Goal: Task Accomplishment & Management: Manage account settings

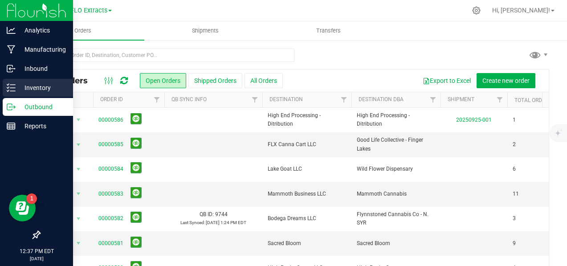
click at [28, 83] on p "Inventory" at bounding box center [42, 87] width 53 height 11
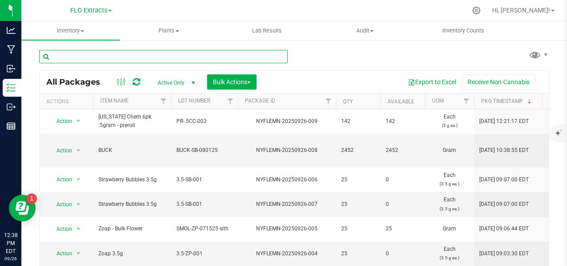
click at [142, 57] on input "text" at bounding box center [163, 56] width 249 height 13
type input "glass"
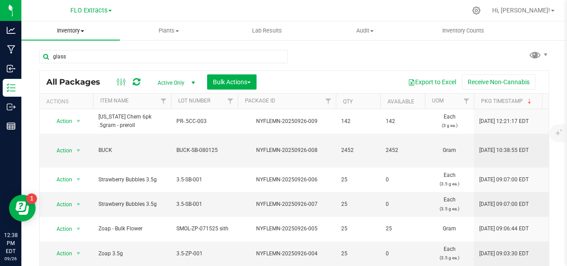
click at [72, 30] on div "Inventory All packages All inventory Waste log Create inventory Plants All plan…" at bounding box center [294, 143] width 546 height 245
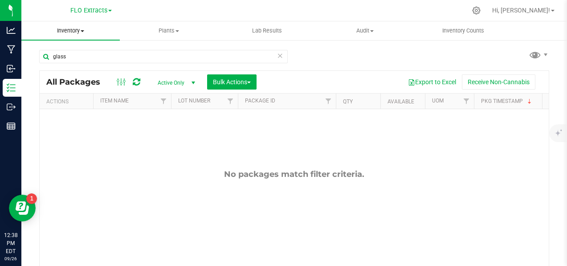
click at [84, 32] on span at bounding box center [83, 31] width 4 height 2
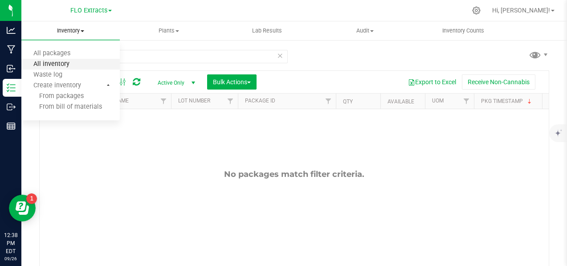
click at [64, 68] on span "All inventory" at bounding box center [51, 65] width 60 height 8
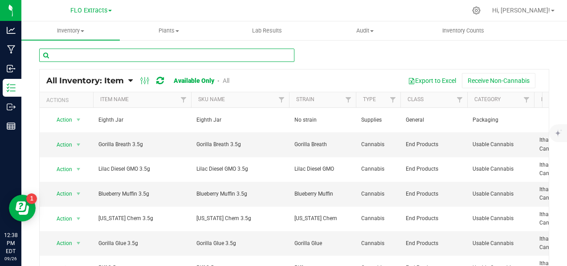
click at [107, 57] on input "text" at bounding box center [166, 55] width 255 height 13
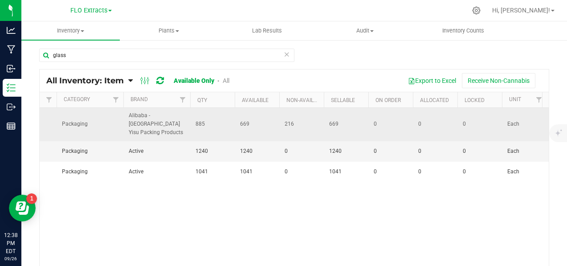
click at [256, 122] on span "669" at bounding box center [257, 124] width 34 height 8
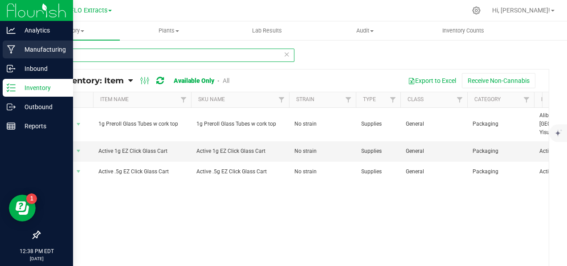
drag, startPoint x: 88, startPoint y: 54, endPoint x: 20, endPoint y: 55, distance: 67.3
click at [20, 55] on div "Analytics Manufacturing Inbound Inventory Outbound Reports 12:38 PM EDT 09/26/2…" at bounding box center [283, 133] width 567 height 266
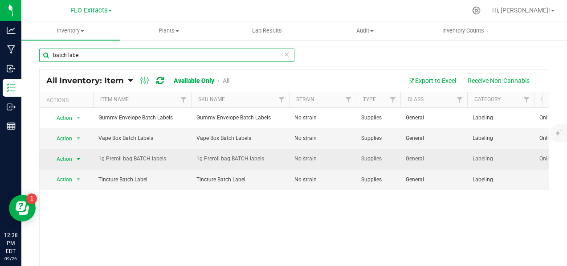
type input "batch label"
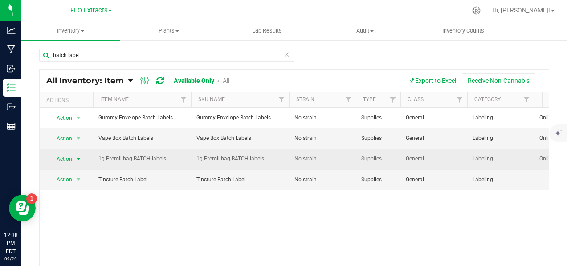
click at [78, 158] on span "select" at bounding box center [78, 158] width 7 height 7
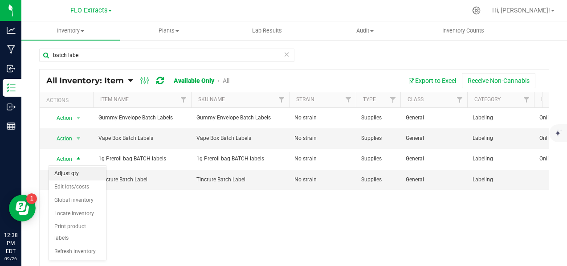
click at [73, 175] on li "Adjust qty" at bounding box center [77, 173] width 57 height 13
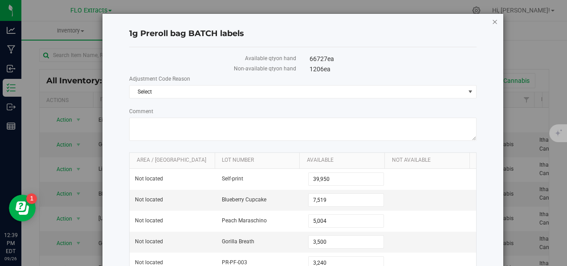
click at [492, 21] on icon "button" at bounding box center [495, 21] width 6 height 11
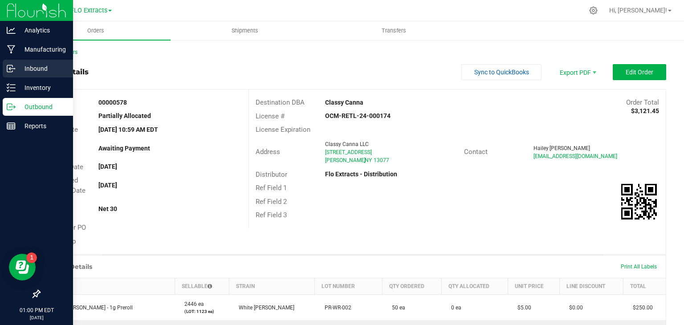
click at [33, 71] on p "Inbound" at bounding box center [42, 68] width 53 height 11
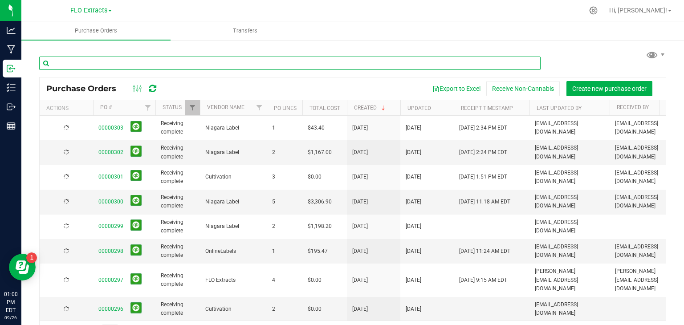
click at [183, 64] on input "text" at bounding box center [290, 63] width 502 height 13
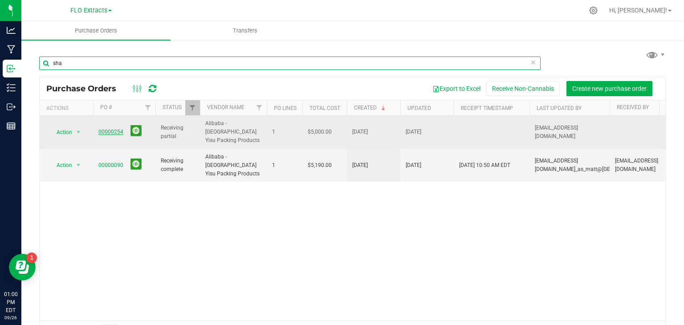
type input "sha"
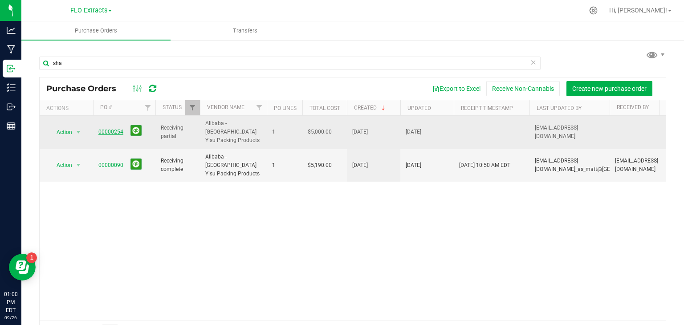
click at [111, 129] on link "00000254" at bounding box center [110, 132] width 25 height 6
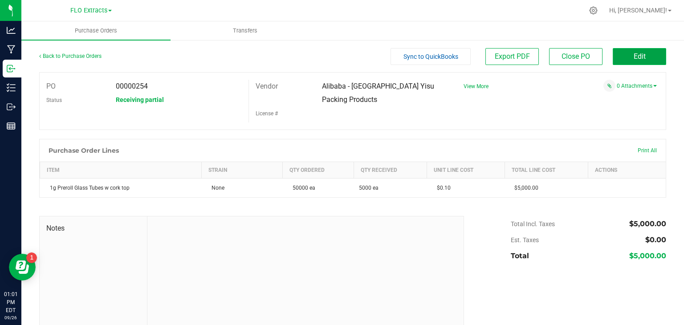
click at [634, 57] on span "Edit" at bounding box center [640, 56] width 12 height 8
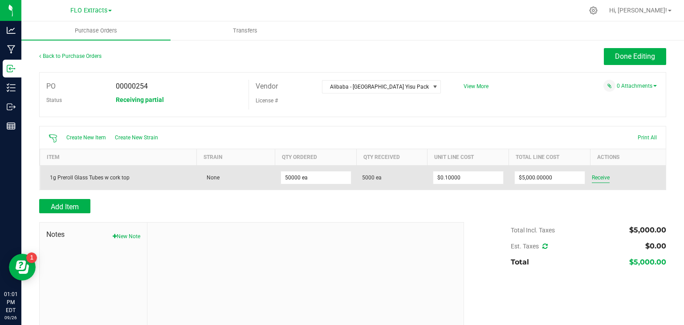
click at [597, 177] on span "Receive" at bounding box center [601, 177] width 18 height 11
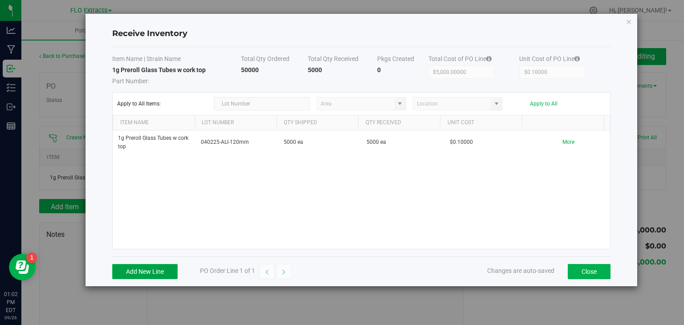
click at [161, 268] on button "Add New Line" at bounding box center [144, 271] width 65 height 15
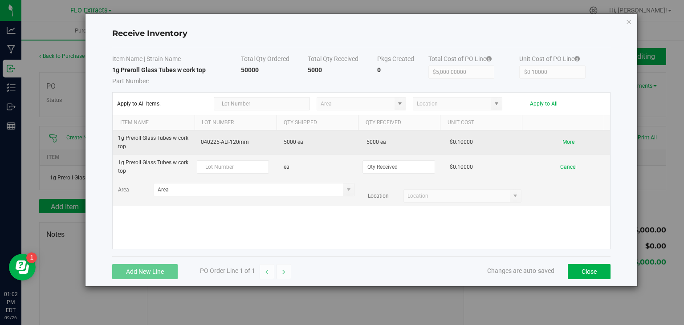
drag, startPoint x: 249, startPoint y: 143, endPoint x: 186, endPoint y: 144, distance: 62.8
click at [186, 144] on tr "1g Preroll Glass Tubes w cork top 040225-ALI-120mm 5000 ea 5000 ea $0.10000 More" at bounding box center [362, 143] width 498 height 24
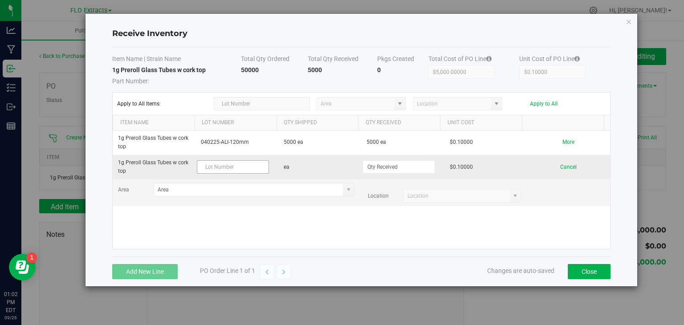
copy tr "040225-ALI-120mm"
click at [228, 164] on input "text" at bounding box center [233, 166] width 72 height 13
paste input "040225-ALI-120mm"
type input "040225-ALI-120mm"
click at [383, 166] on input at bounding box center [398, 167] width 71 height 12
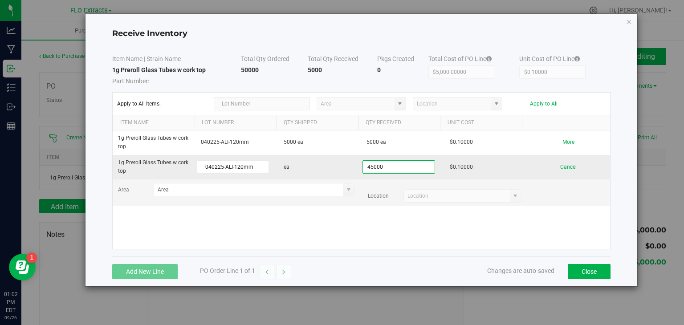
type input "45000 ea"
click at [367, 168] on input "45000 ea" at bounding box center [398, 167] width 71 height 12
type input "35000 ea"
click at [561, 166] on kendo-grid-list "1g Preroll Glass Tubes w cork top 040225-ALI-120mm 5000 ea 5000 ea $0.10000 Mor…" at bounding box center [362, 190] width 498 height 118
click at [569, 168] on button "Receive" at bounding box center [568, 167] width 18 height 16
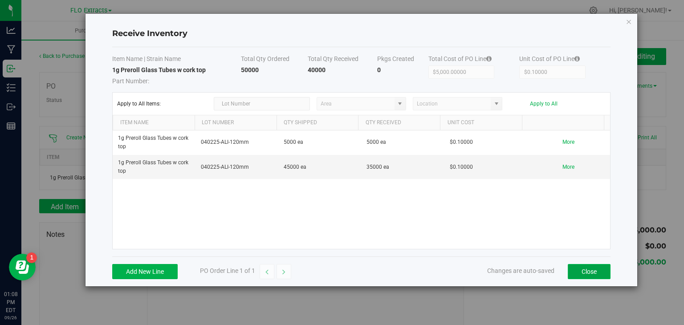
click at [585, 269] on button "Close" at bounding box center [589, 271] width 43 height 15
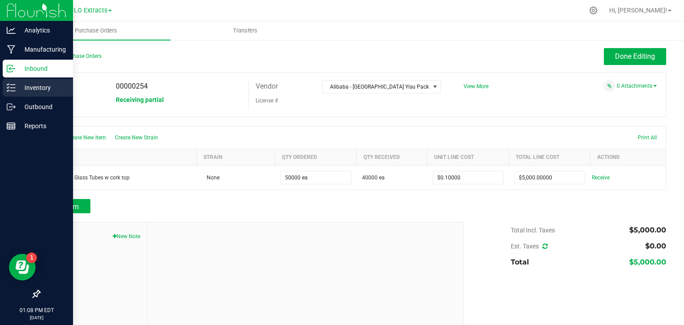
click at [5, 87] on div "Inventory" at bounding box center [38, 88] width 70 height 18
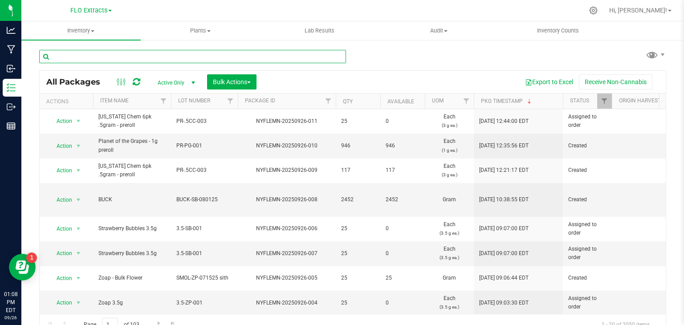
click at [155, 57] on input "text" at bounding box center [192, 56] width 307 height 13
type input "1g preroll glass"
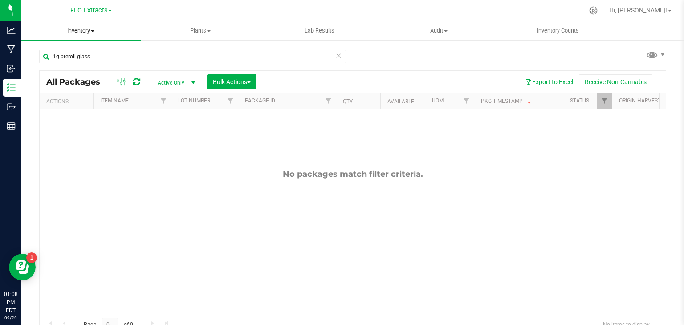
click at [91, 32] on span "Inventory" at bounding box center [80, 31] width 119 height 8
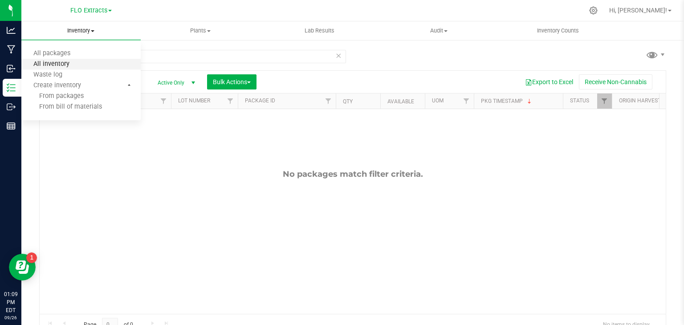
click at [73, 67] on span "All inventory" at bounding box center [51, 65] width 60 height 8
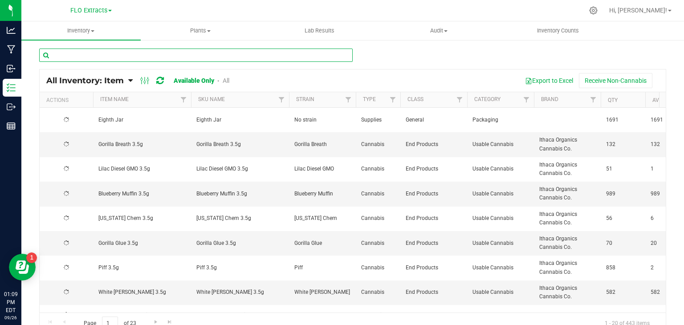
click at [146, 55] on input "text" at bounding box center [196, 55] width 314 height 13
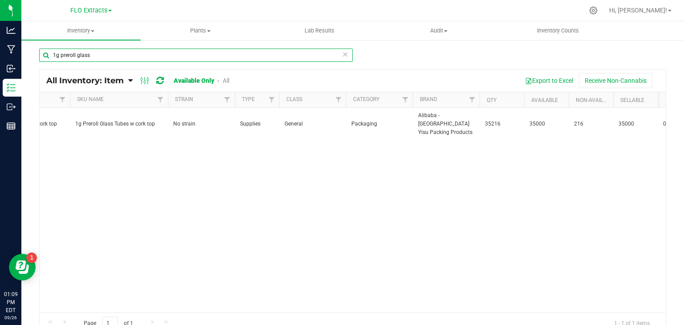
scroll to position [0, 126]
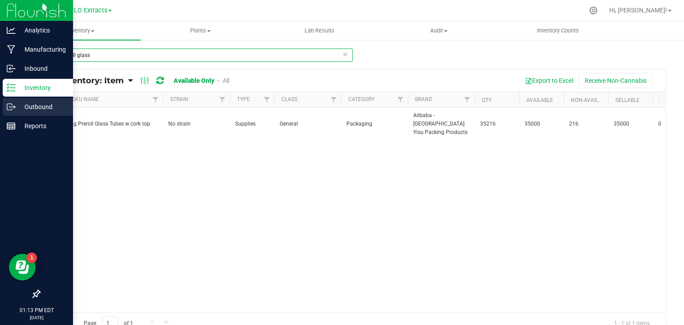
type input "1g preroll glass"
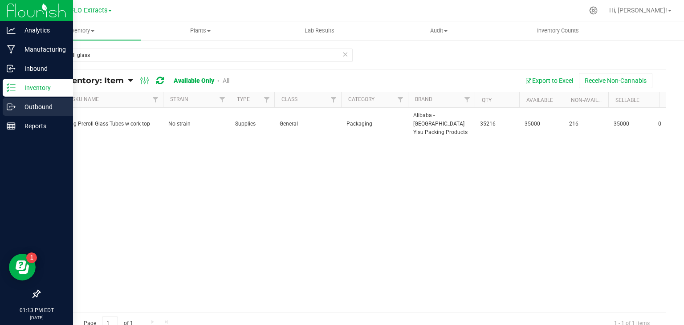
click at [14, 106] on icon at bounding box center [14, 106] width 1 height 1
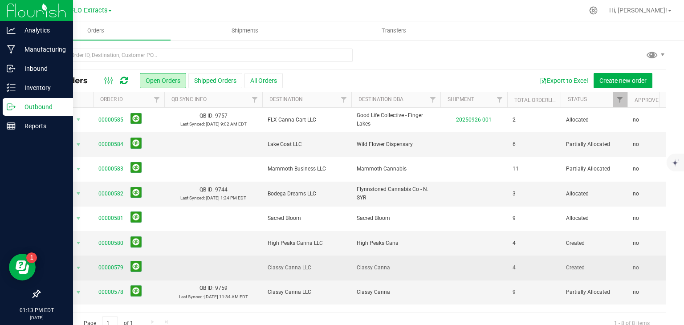
scroll to position [18, 0]
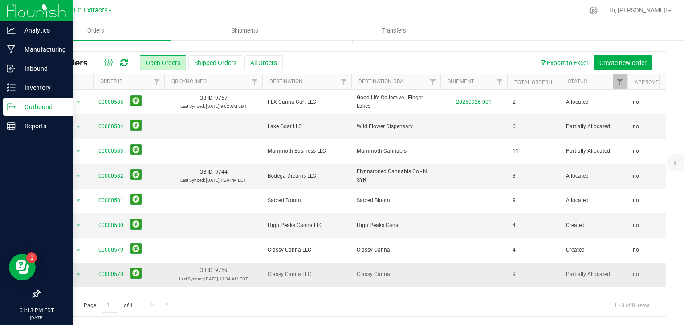
click at [108, 276] on link "00000578" at bounding box center [110, 274] width 25 height 8
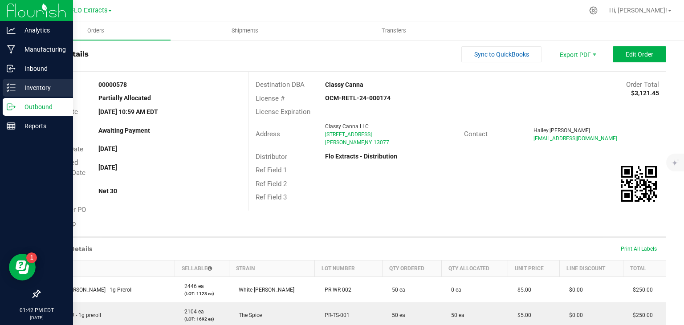
click at [14, 87] on icon at bounding box center [11, 87] width 9 height 9
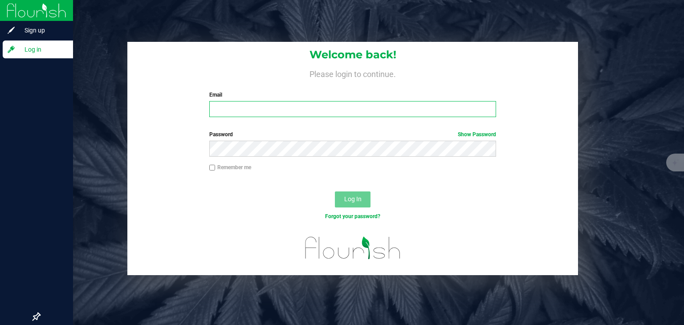
type input "[EMAIL_ADDRESS][DOMAIN_NAME]"
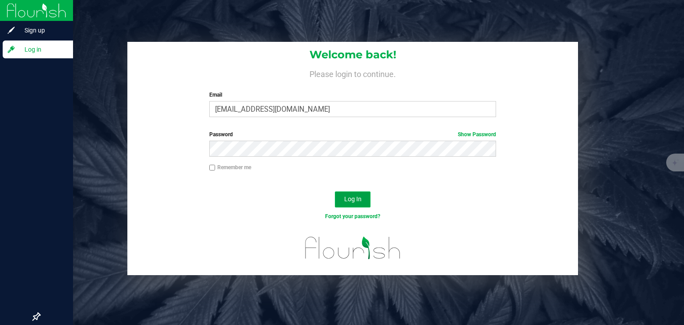
click at [363, 200] on button "Log In" at bounding box center [353, 200] width 36 height 16
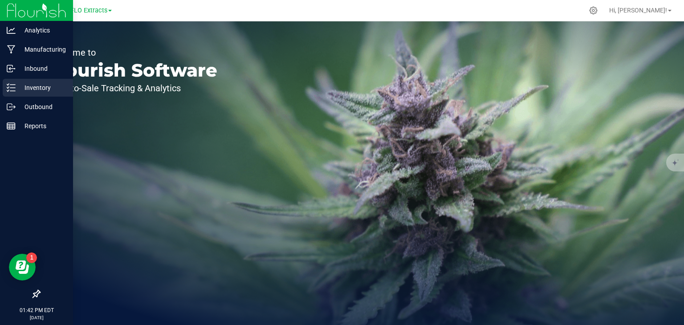
click at [21, 81] on div "Inventory" at bounding box center [38, 88] width 70 height 18
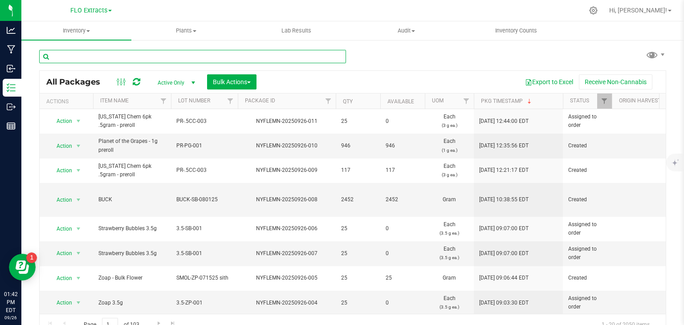
click at [117, 57] on input "text" at bounding box center [192, 56] width 307 height 13
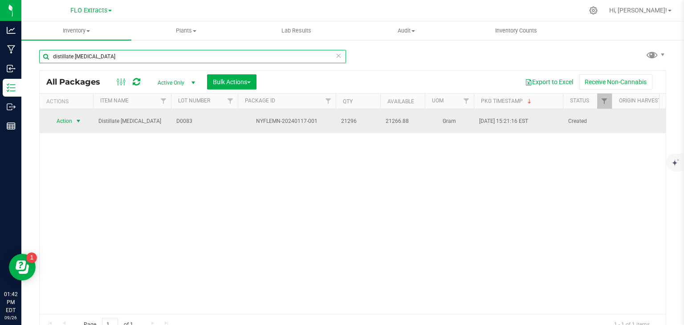
type input "distillate [MEDICAL_DATA]"
click at [80, 118] on span "select" at bounding box center [78, 121] width 7 height 7
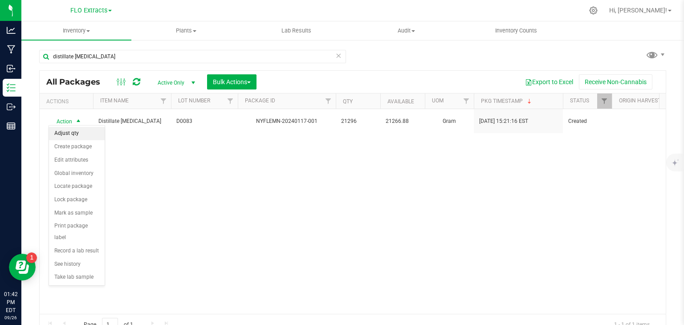
click at [69, 135] on li "Adjust qty" at bounding box center [77, 133] width 56 height 13
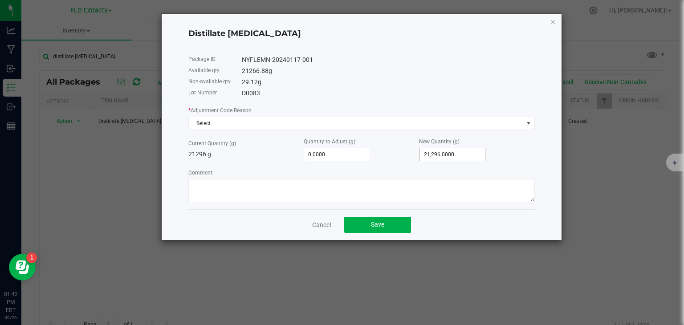
type input "21296"
type input "-21,296.0000"
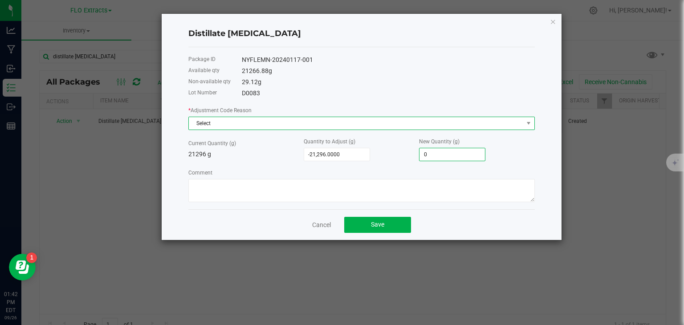
click at [277, 118] on span "Select" at bounding box center [356, 123] width 334 height 12
type input "0.0000"
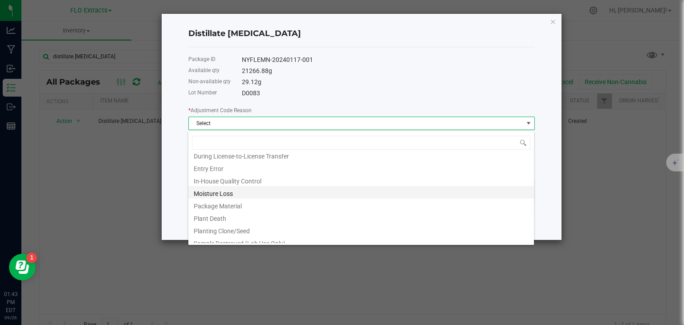
scroll to position [27, 0]
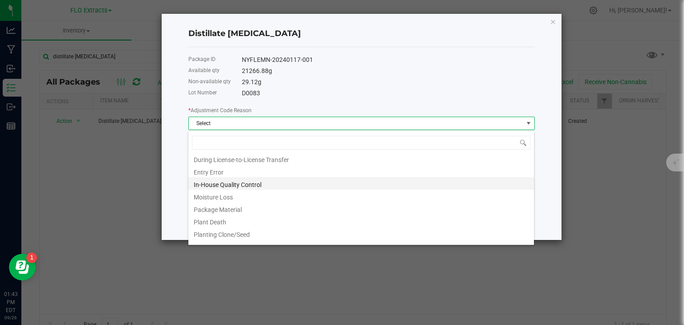
click at [249, 183] on li "In-House Quality Control" at bounding box center [361, 183] width 346 height 12
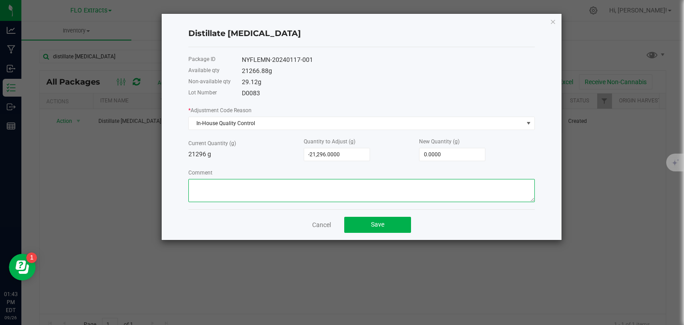
click at [248, 187] on textarea "Comment" at bounding box center [361, 190] width 347 height 23
type textarea "Misentered from original order"
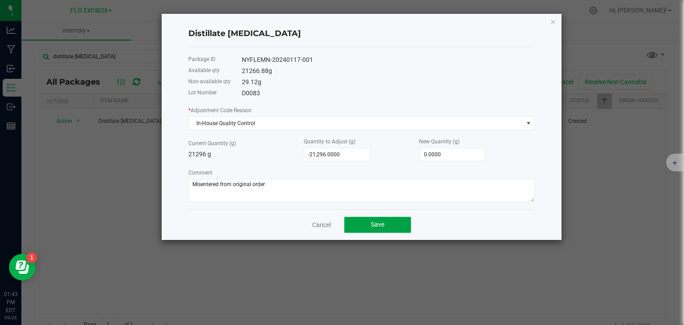
click at [381, 229] on button "Save" at bounding box center [377, 225] width 67 height 16
click at [441, 166] on div "* Adjustment Code Reason In-House Quality Control Current Quantity (g) 21296 g …" at bounding box center [361, 154] width 347 height 97
click at [322, 229] on link "Cancel" at bounding box center [321, 224] width 19 height 9
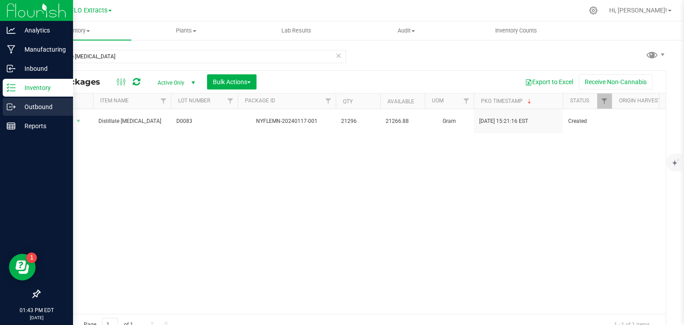
click at [32, 102] on p "Outbound" at bounding box center [42, 107] width 53 height 11
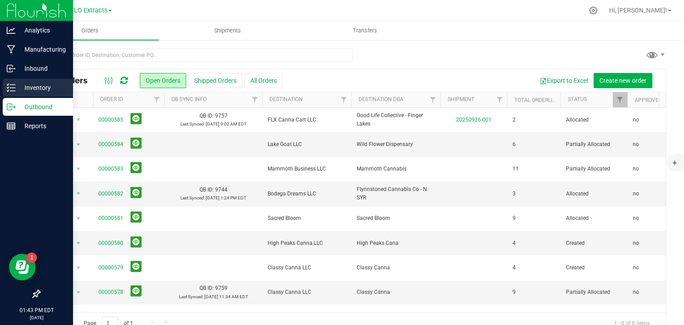
click at [25, 84] on p "Inventory" at bounding box center [42, 87] width 53 height 11
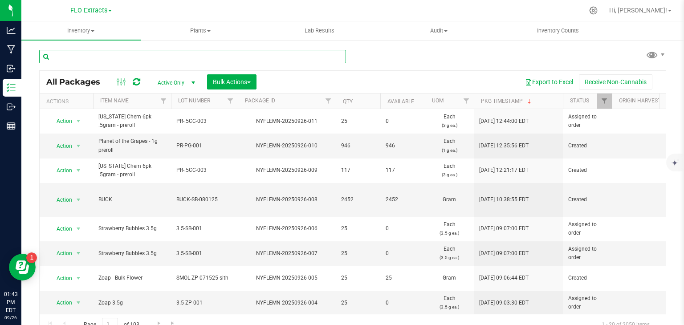
click at [110, 60] on input "text" at bounding box center [192, 56] width 307 height 13
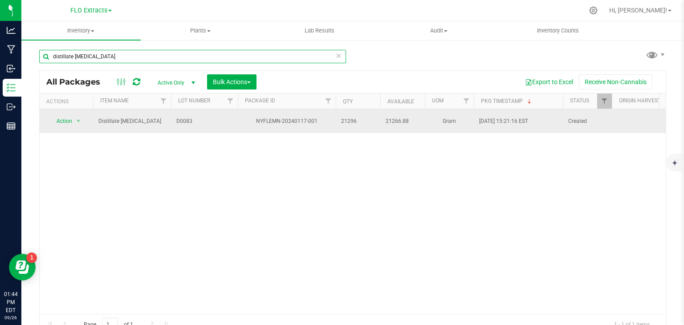
type input "distillate [MEDICAL_DATA]"
drag, startPoint x: 387, startPoint y: 118, endPoint x: 410, endPoint y: 118, distance: 23.6
click at [410, 118] on span "21266.88" at bounding box center [403, 121] width 34 height 8
copy span "21266.88"
click at [66, 120] on span "Action" at bounding box center [61, 121] width 24 height 12
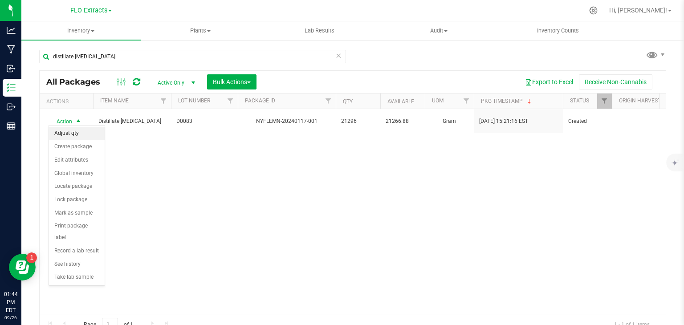
click at [68, 134] on li "Adjust qty" at bounding box center [77, 133] width 56 height 13
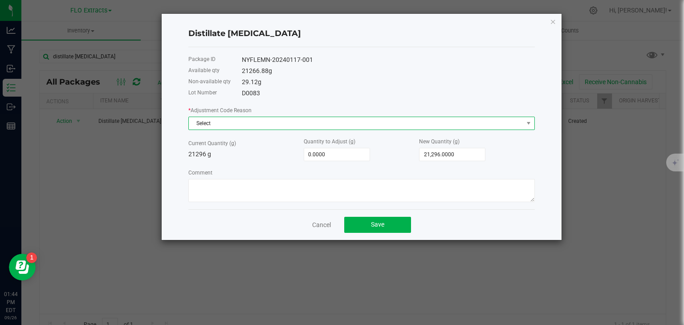
click at [224, 123] on span "Select" at bounding box center [356, 123] width 334 height 12
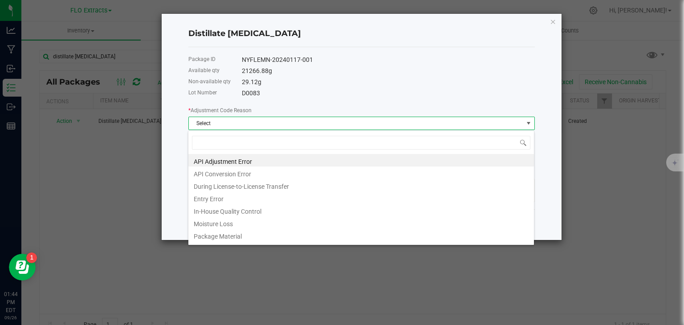
scroll to position [13, 347]
click at [220, 208] on li "In-House Quality Control" at bounding box center [361, 210] width 346 height 12
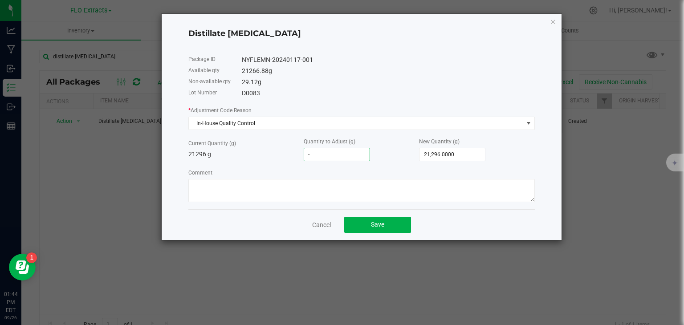
paste input "21266.88"
type input "-21266.88"
type input "29.1200"
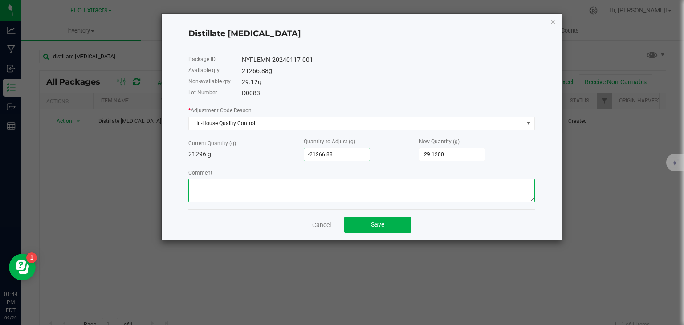
type input "-21,266.8800"
click at [281, 188] on textarea "Comment" at bounding box center [361, 190] width 347 height 23
type textarea "Misentered from original delivery"
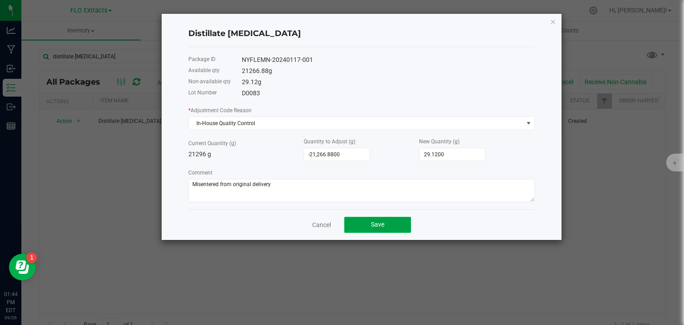
click at [366, 228] on button "Save" at bounding box center [377, 225] width 67 height 16
type input "-"
type input "21,296.0000"
type input "-2"
type input "21,294.0000"
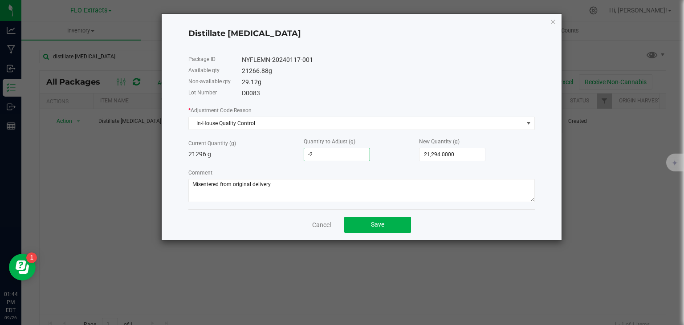
type input "-20"
type input "21,276.0000"
type input "-200"
type input "21,096.0000"
type input "-2000"
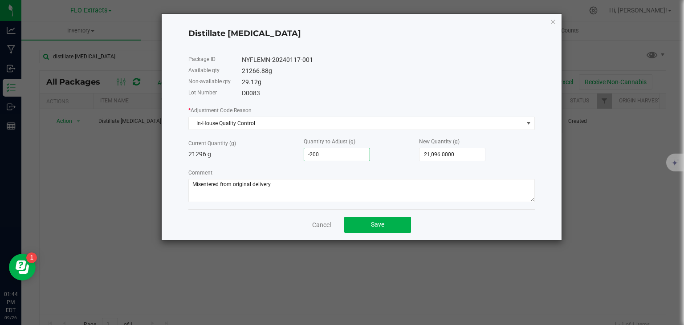
type input "19,296.0000"
type input "-20000"
type input "1,296.0000"
type input "-20,000.0000"
click at [366, 227] on button "Save" at bounding box center [377, 225] width 67 height 16
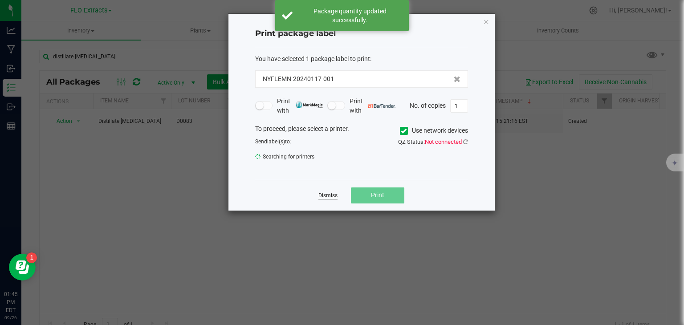
click at [330, 197] on link "Dismiss" at bounding box center [327, 196] width 19 height 8
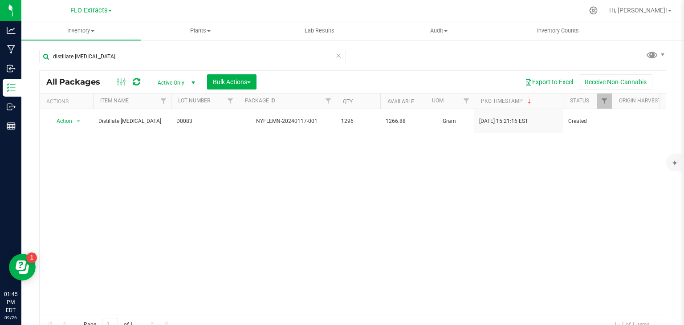
click at [176, 80] on span "Active Only" at bounding box center [174, 83] width 49 height 12
click at [167, 138] on li "All" at bounding box center [174, 137] width 48 height 13
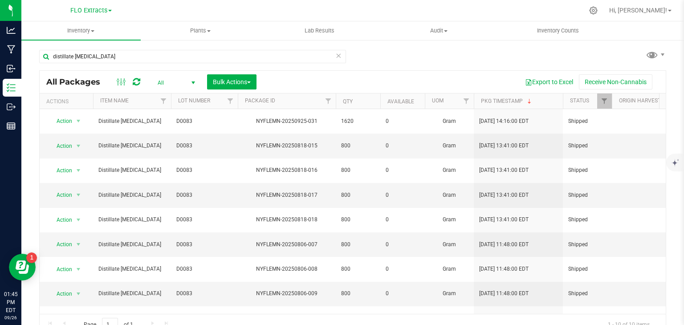
scroll to position [12, 0]
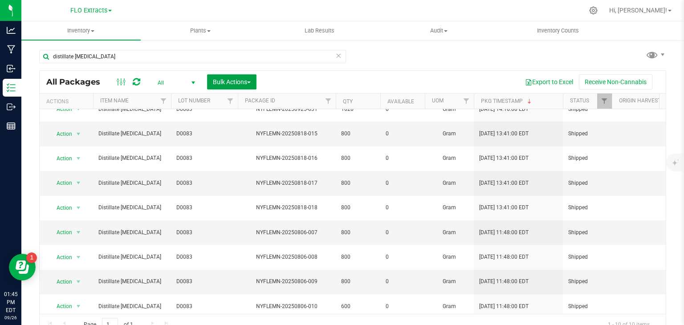
click at [236, 80] on span "Bulk Actions" at bounding box center [232, 81] width 38 height 7
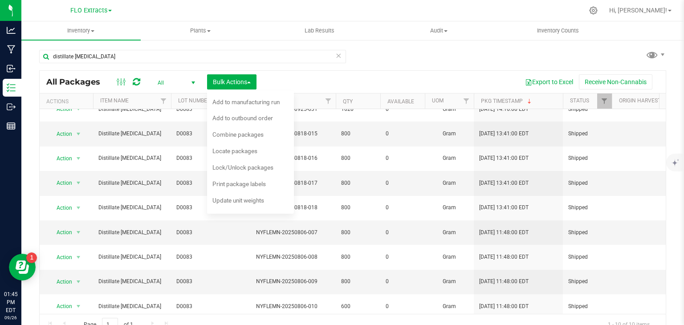
click at [335, 54] on icon at bounding box center [338, 55] width 6 height 11
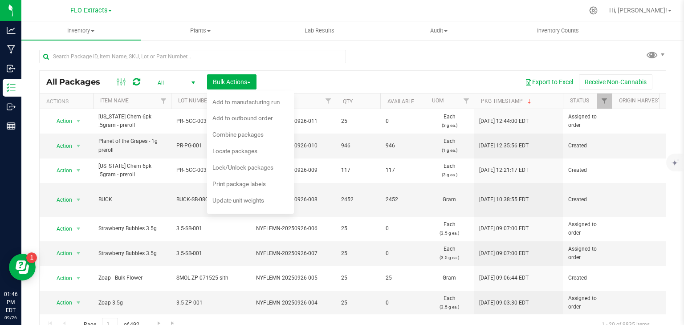
click at [194, 81] on span "select" at bounding box center [193, 82] width 7 height 7
click at [182, 94] on li "Active Only" at bounding box center [174, 97] width 48 height 13
click at [282, 79] on div "Export to Excel Receive Non-Cannabis" at bounding box center [461, 81] width 396 height 15
click at [253, 82] on button "Bulk Actions" at bounding box center [231, 81] width 49 height 15
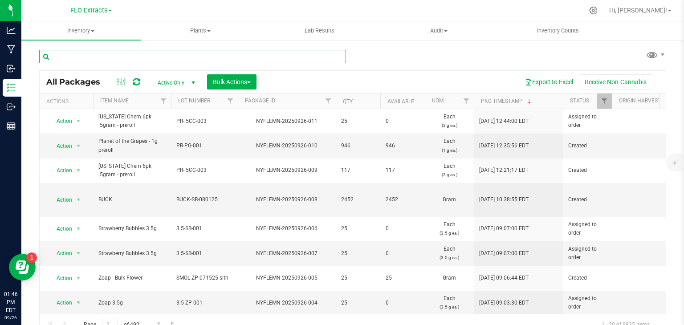
click at [125, 56] on input "text" at bounding box center [192, 56] width 307 height 13
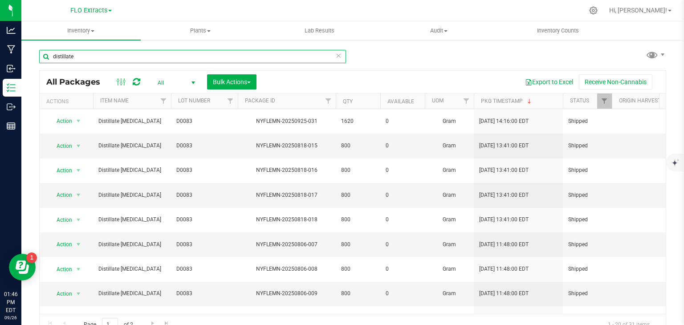
type input "distillate"
click at [192, 82] on span "select" at bounding box center [193, 82] width 7 height 7
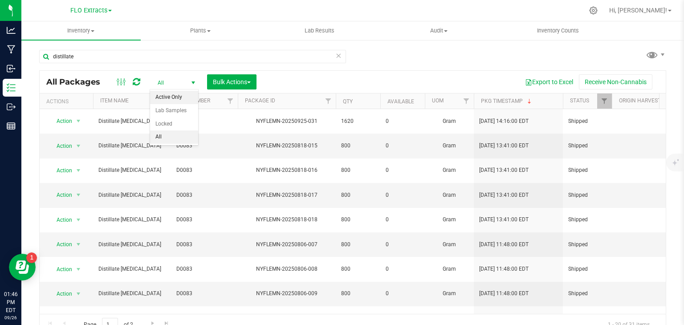
click at [180, 95] on li "Active Only" at bounding box center [174, 97] width 48 height 13
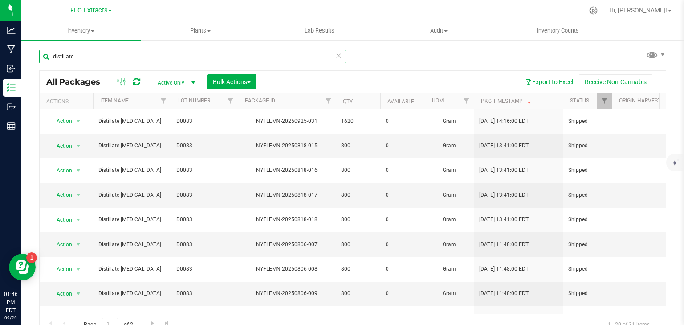
click at [255, 53] on input "distillate" at bounding box center [192, 56] width 307 height 13
